Goal: Information Seeking & Learning: Learn about a topic

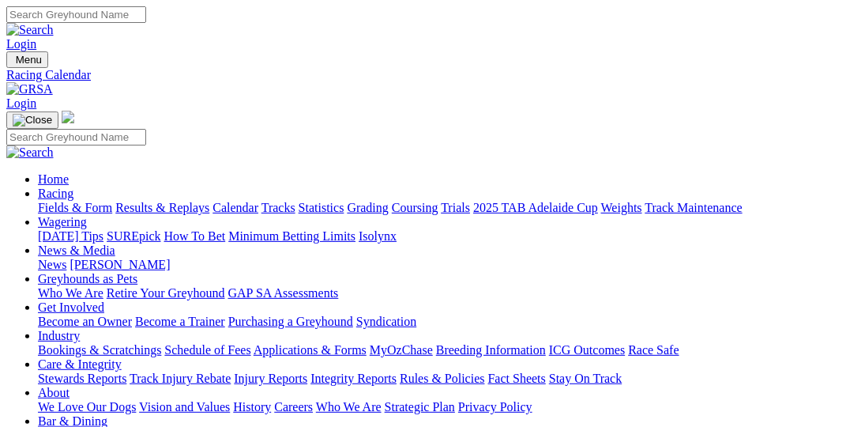
click at [53, 201] on link "Fields & Form" at bounding box center [75, 207] width 74 height 13
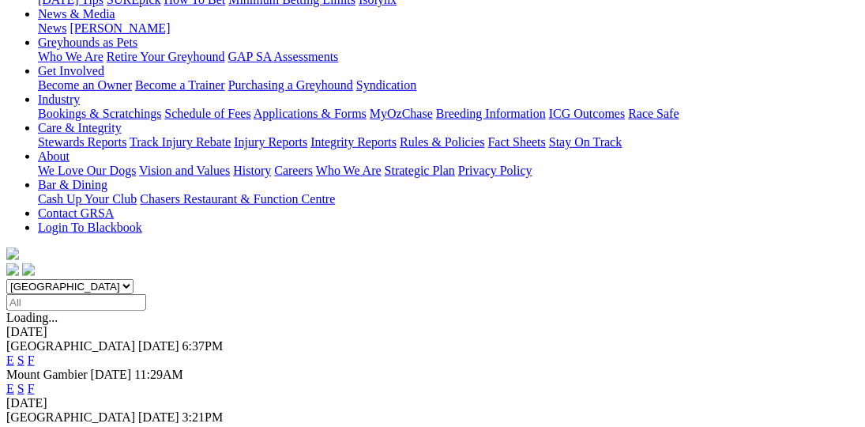
click at [35, 382] on link "F" at bounding box center [31, 388] width 7 height 13
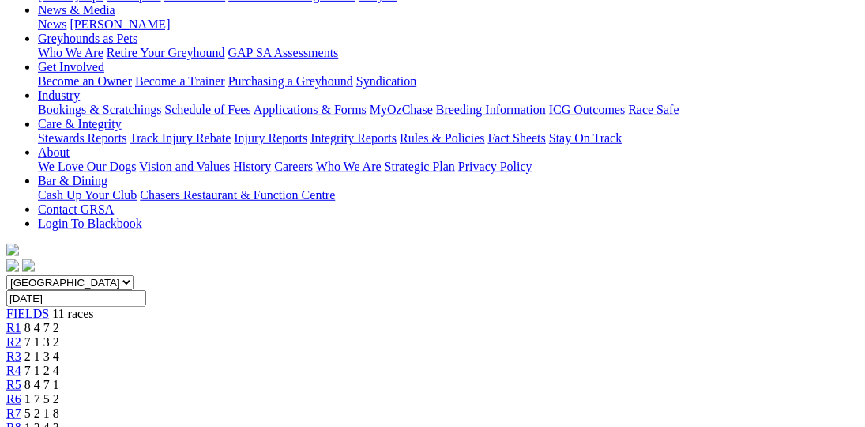
scroll to position [242, 0]
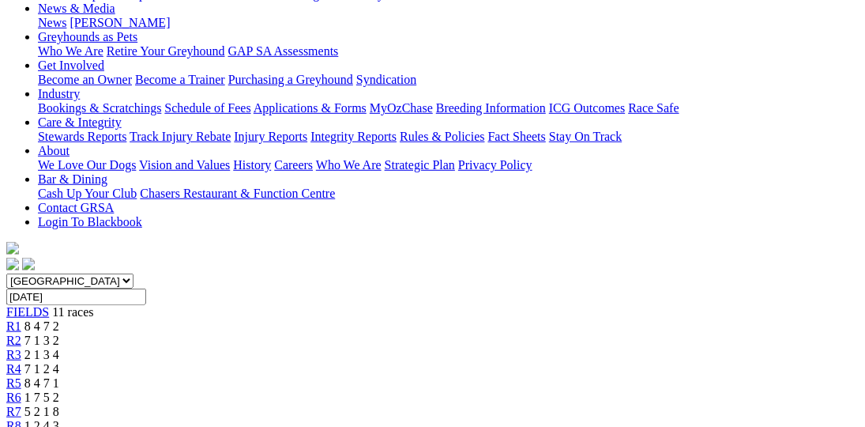
click at [59, 333] on span "7 1 3 2" at bounding box center [41, 339] width 35 height 13
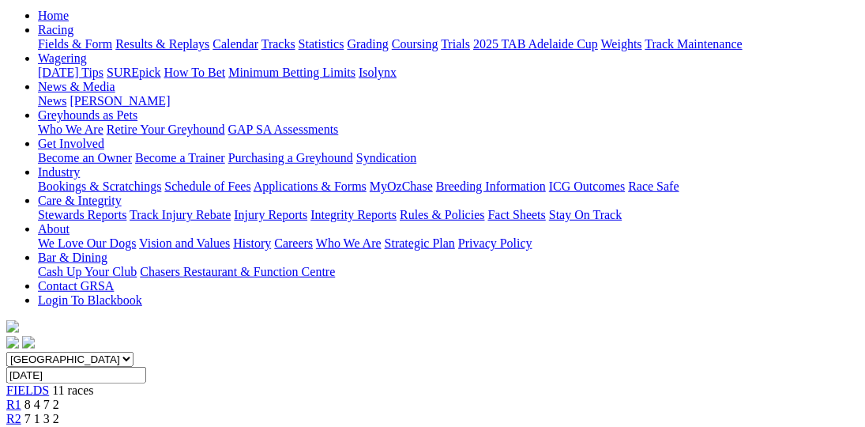
scroll to position [126, 0]
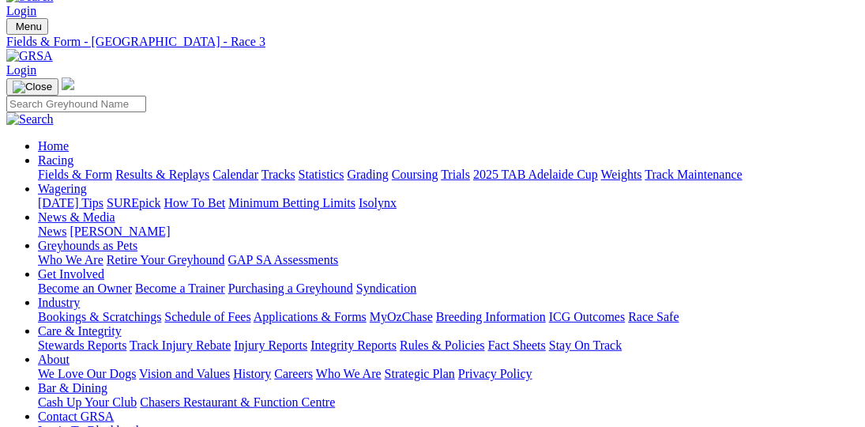
scroll to position [30, 0]
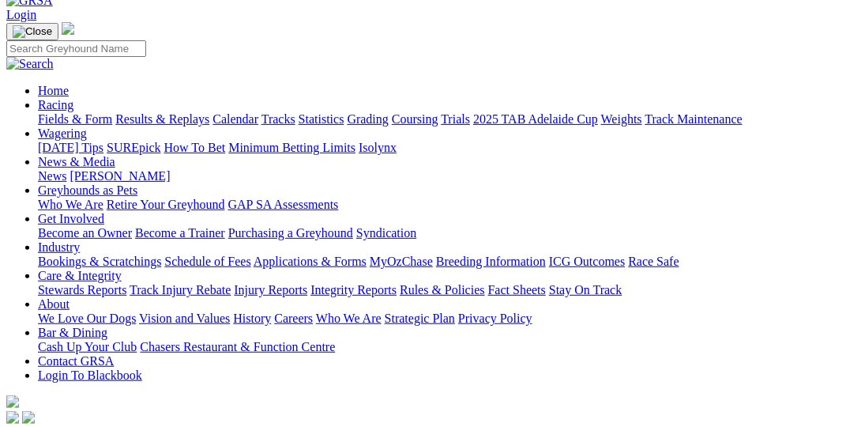
scroll to position [142, 0]
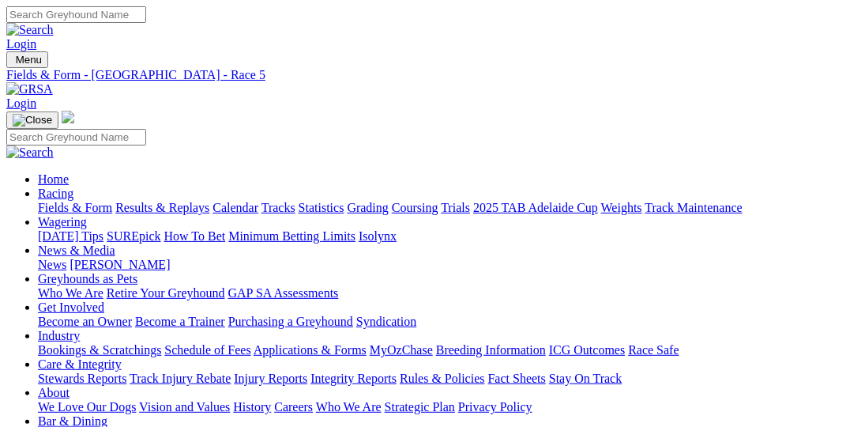
scroll to position [20, 0]
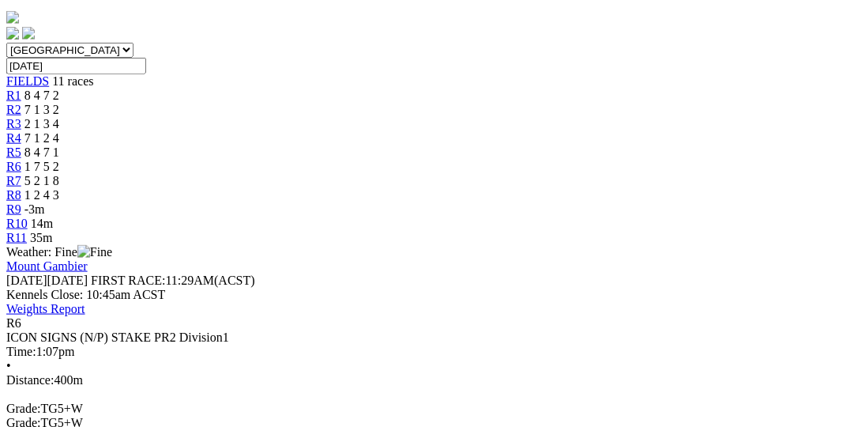
scroll to position [236, 0]
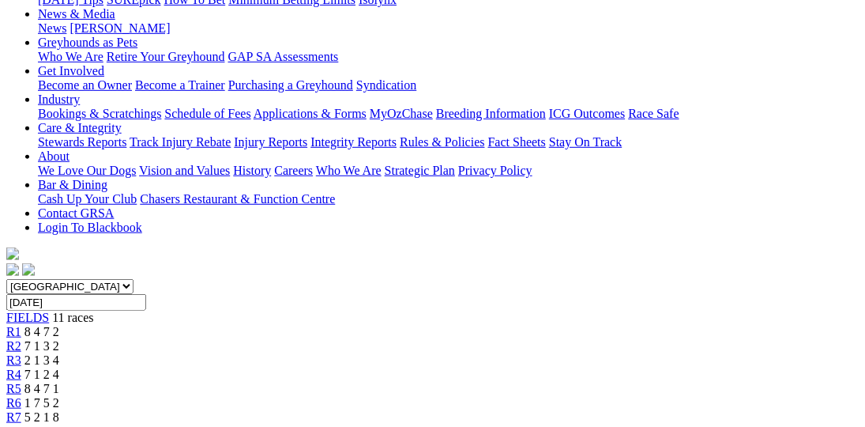
click at [540, 410] on div "R7 5 2 1 8" at bounding box center [432, 417] width 853 height 14
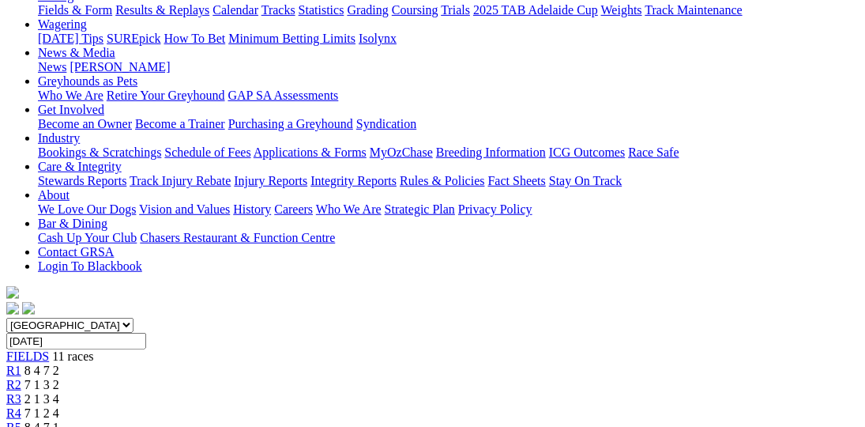
scroll to position [100, 0]
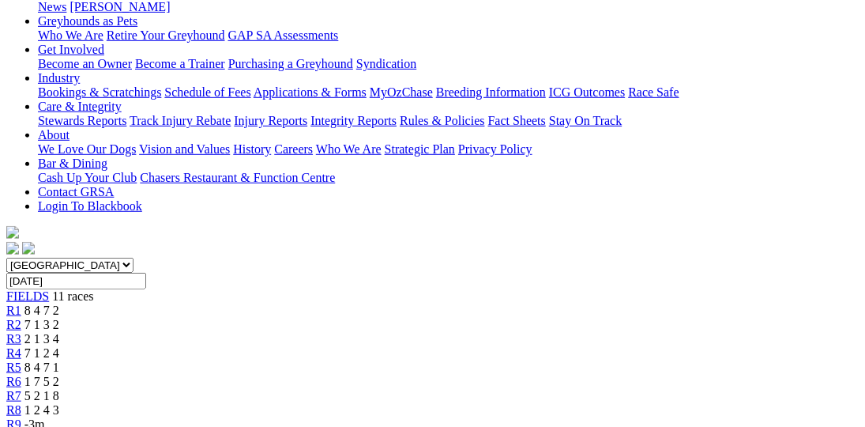
scroll to position [232, 0]
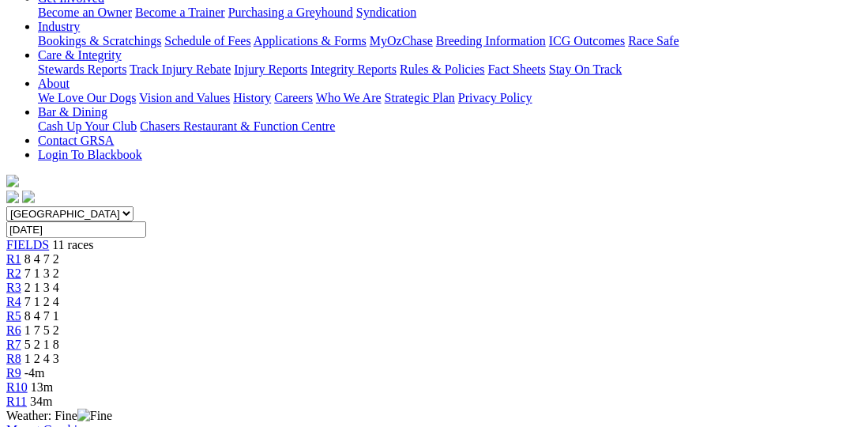
scroll to position [291, 0]
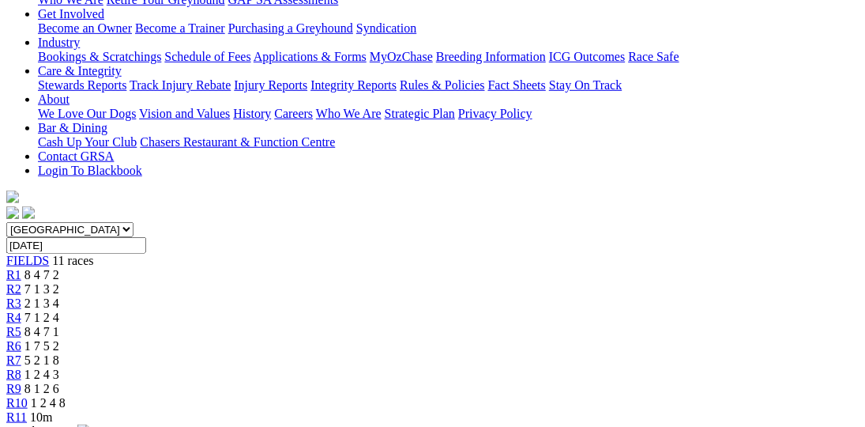
scroll to position [158, 0]
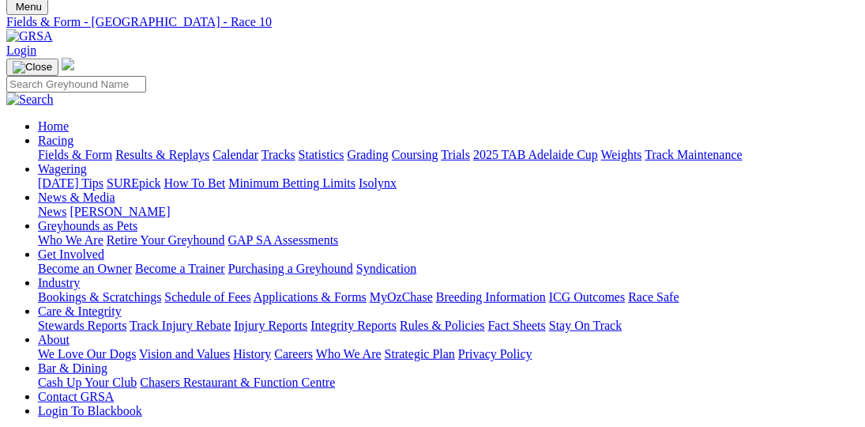
scroll to position [51, 0]
